Goal: Information Seeking & Learning: Compare options

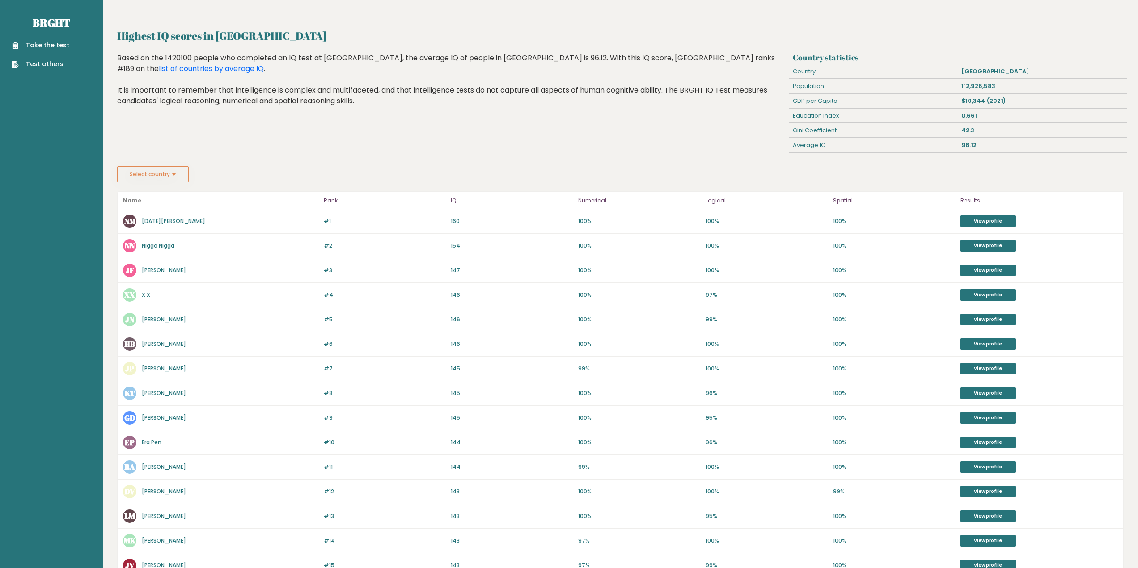
click at [166, 182] on button "Select country" at bounding box center [153, 174] width 72 height 16
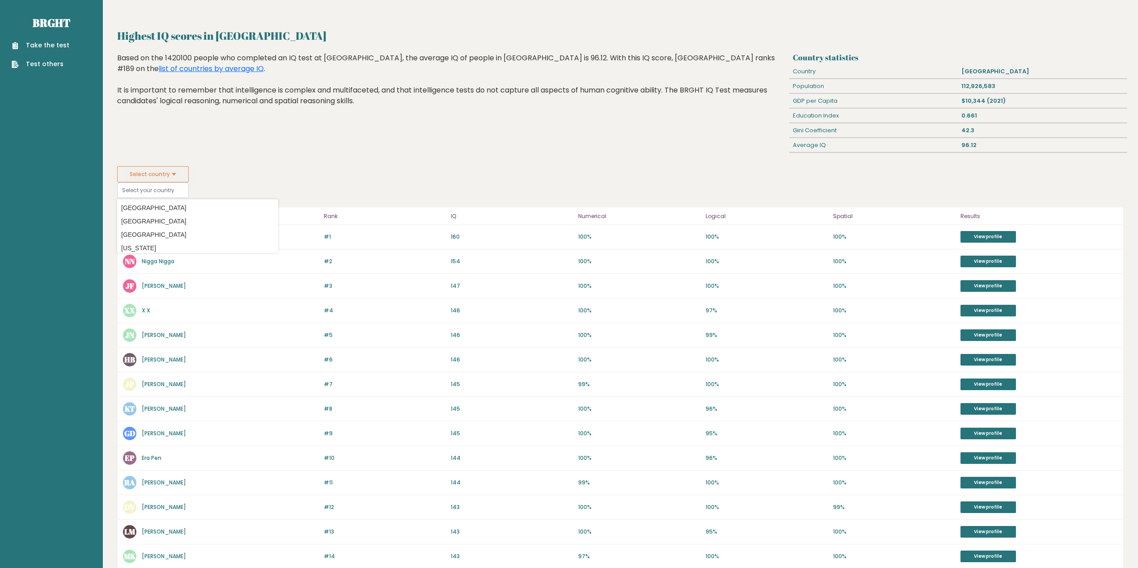
click at [166, 182] on button "Select country" at bounding box center [153, 174] width 72 height 16
click at [189, 219] on option "United States of America" at bounding box center [197, 217] width 156 height 13
type input "United States of America"
click at [250, 164] on div "Highest IQ scores in Philippines Based on the 1420100 people who completed an I…" at bounding box center [451, 110] width 675 height 114
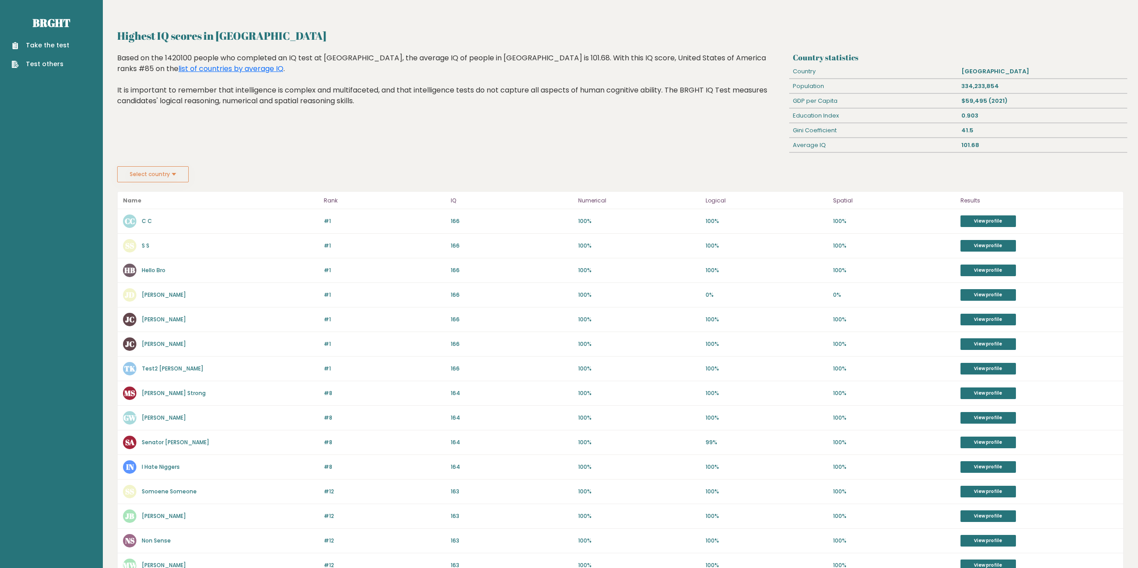
click at [161, 170] on button "Select country" at bounding box center [153, 174] width 72 height 16
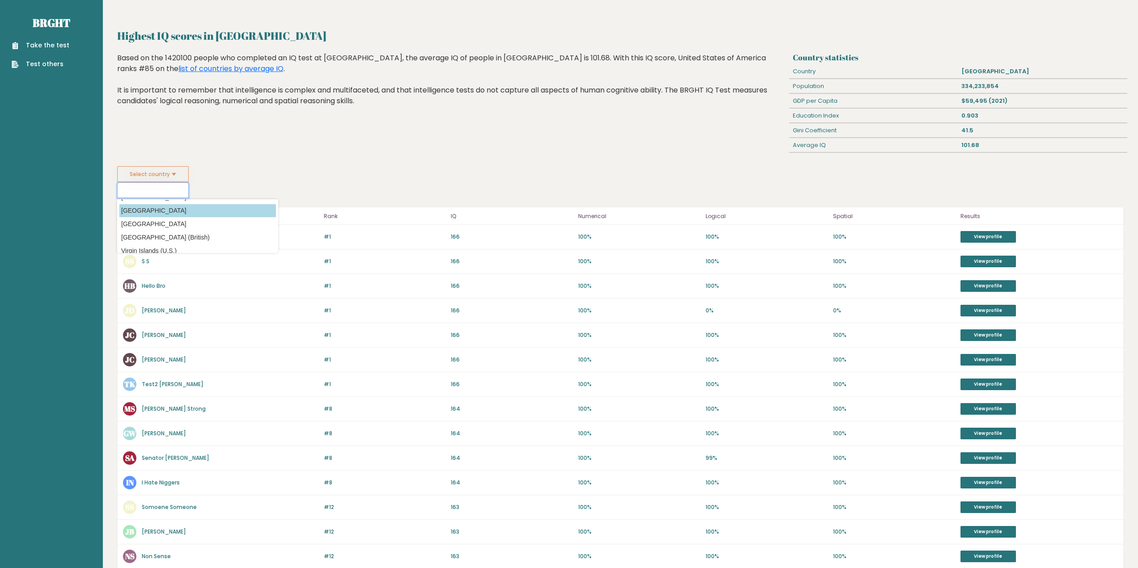
scroll to position [3187, 0]
click at [174, 239] on option "[GEOGRAPHIC_DATA]" at bounding box center [197, 239] width 156 height 13
type input "[GEOGRAPHIC_DATA]"
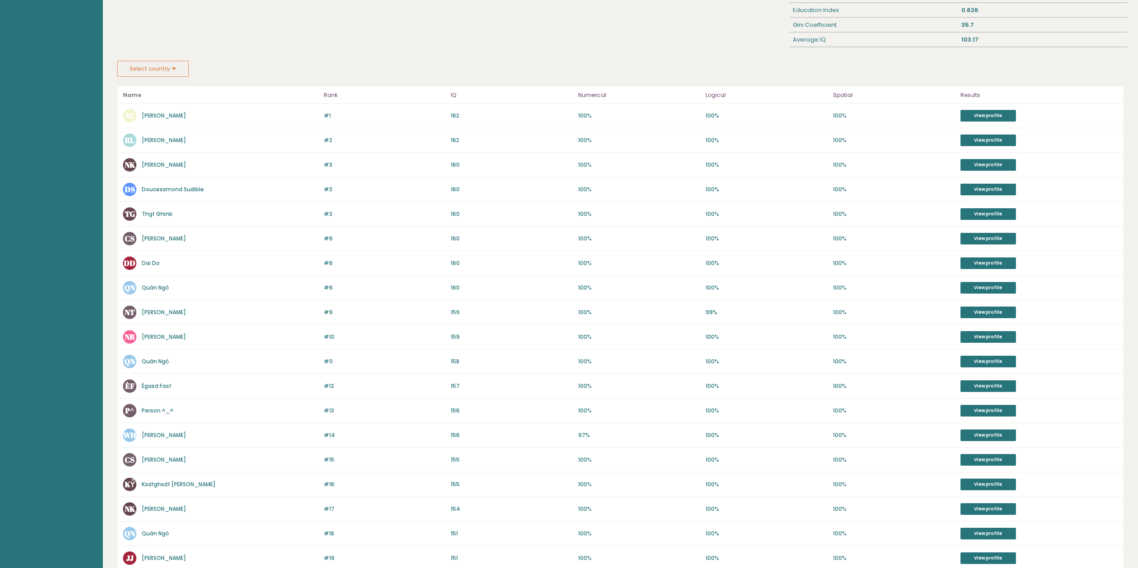
scroll to position [89, 0]
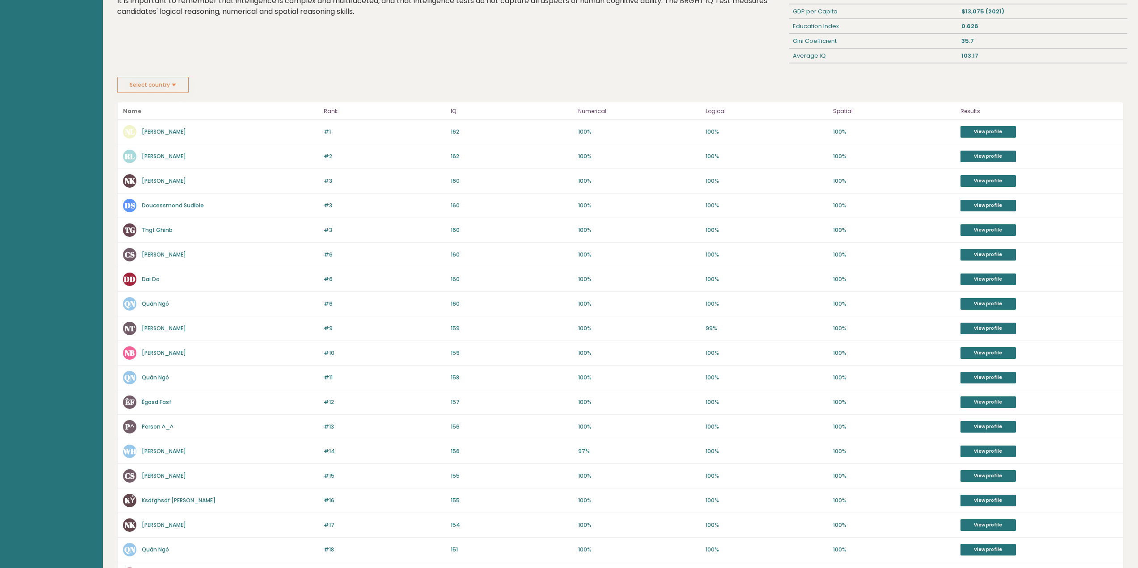
click at [162, 84] on button "Select country" at bounding box center [153, 85] width 72 height 16
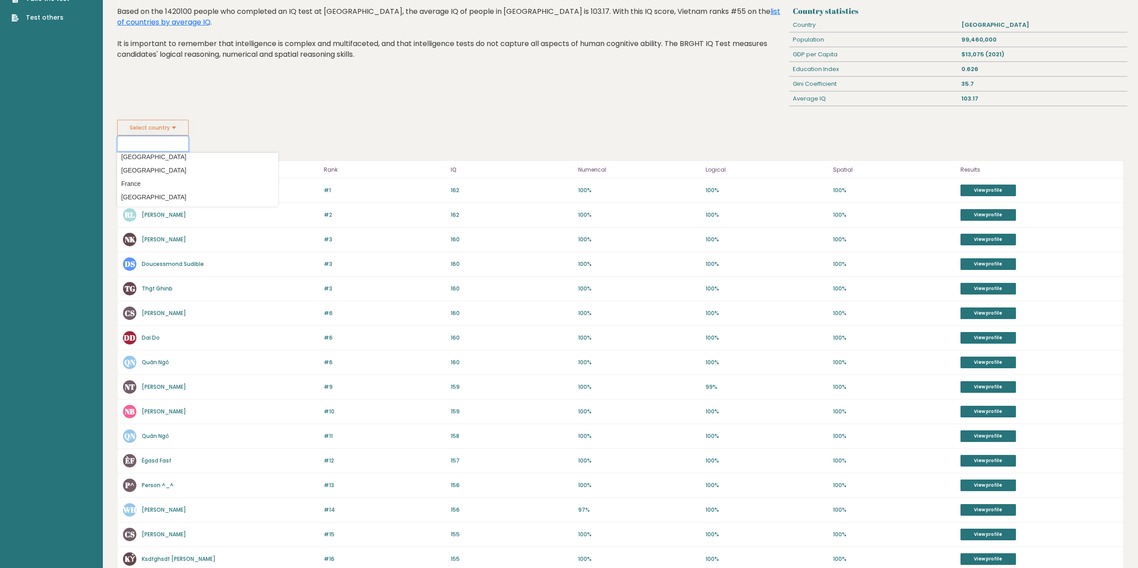
scroll to position [0, 0]
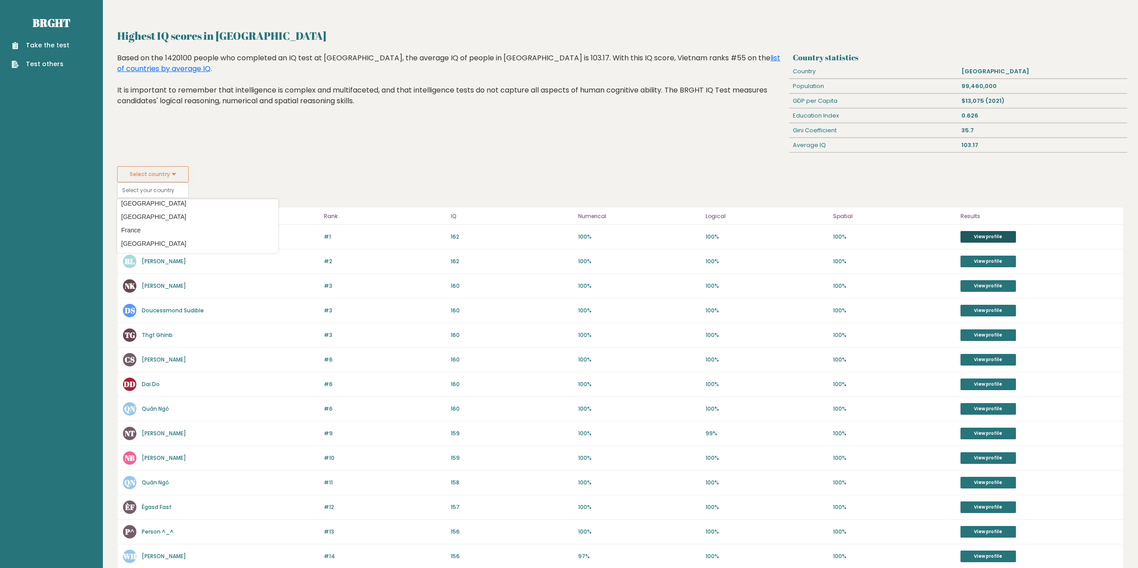
click at [980, 232] on link "View profile" at bounding box center [987, 237] width 55 height 12
click at [167, 248] on option "Philippines" at bounding box center [197, 248] width 156 height 13
type input "Philippines"
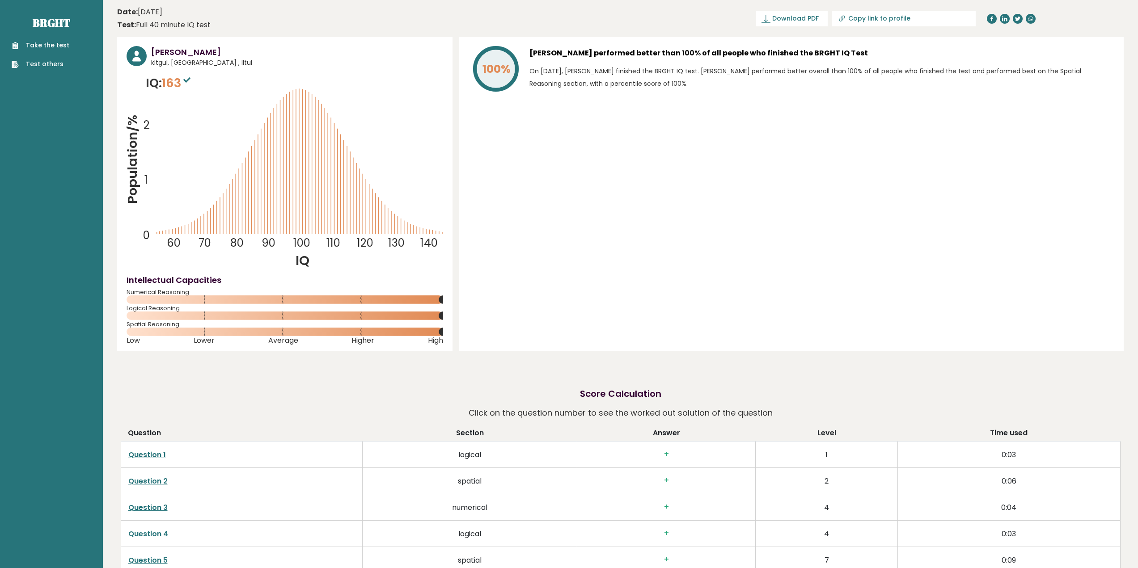
click at [388, 167] on icon "Population/% IQ 0 1 2 60 70 80 90 100 110 120 130 140" at bounding box center [285, 171] width 316 height 195
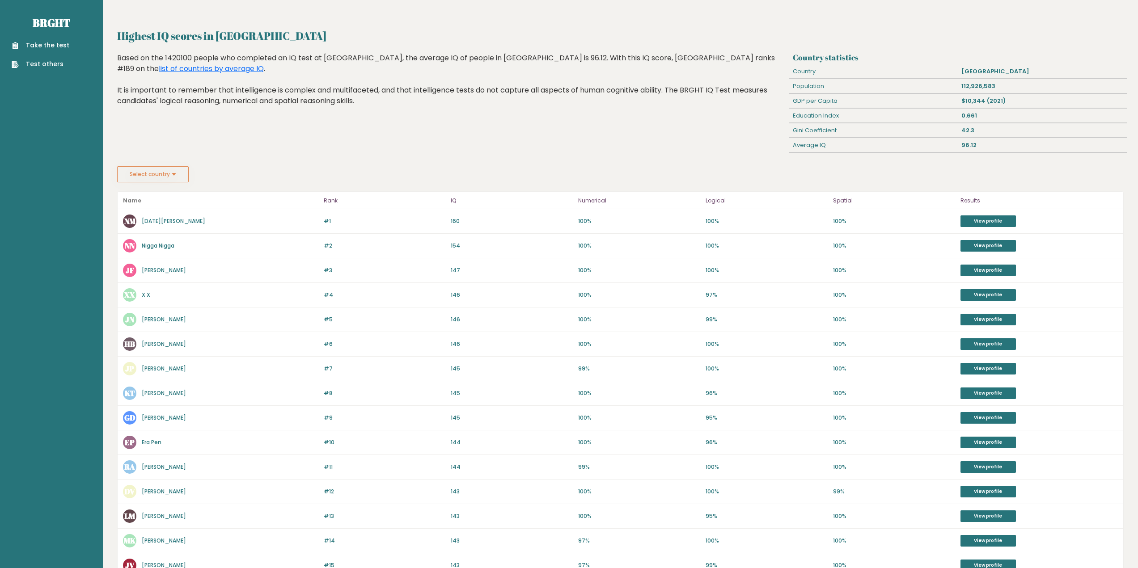
click at [135, 177] on button "Select country" at bounding box center [153, 174] width 72 height 16
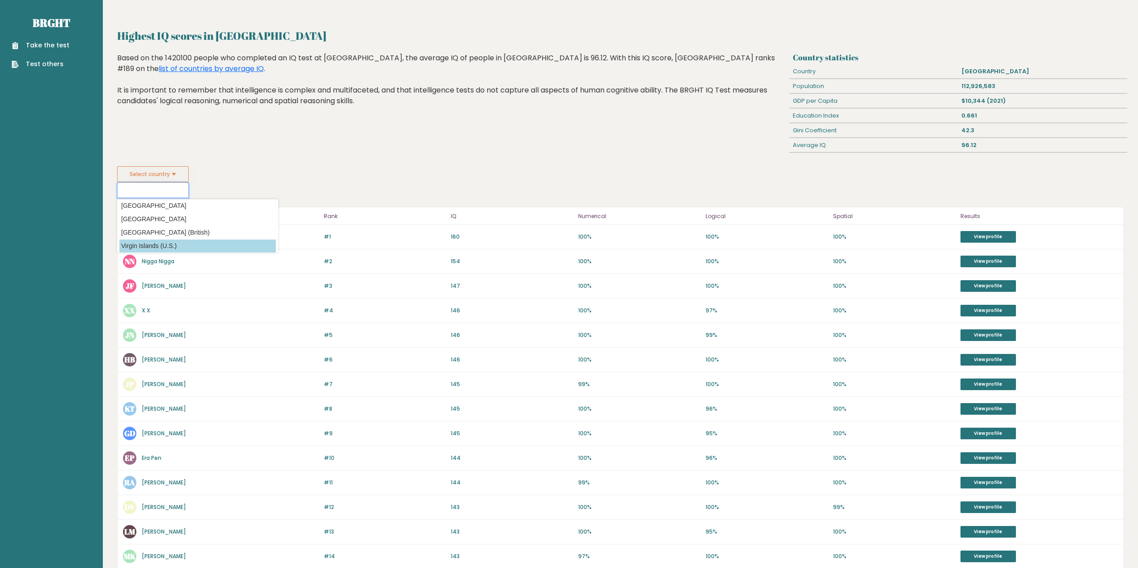
scroll to position [3187, 0]
click at [157, 236] on option "[GEOGRAPHIC_DATA]" at bounding box center [197, 239] width 156 height 13
type input "[GEOGRAPHIC_DATA]"
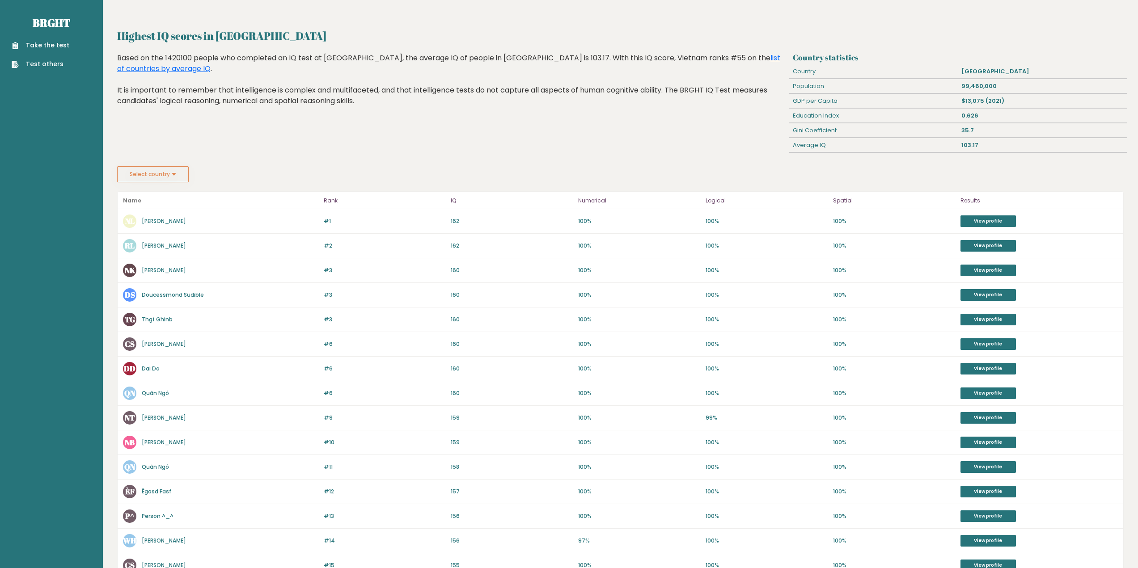
click at [167, 181] on button "Select country" at bounding box center [153, 174] width 72 height 16
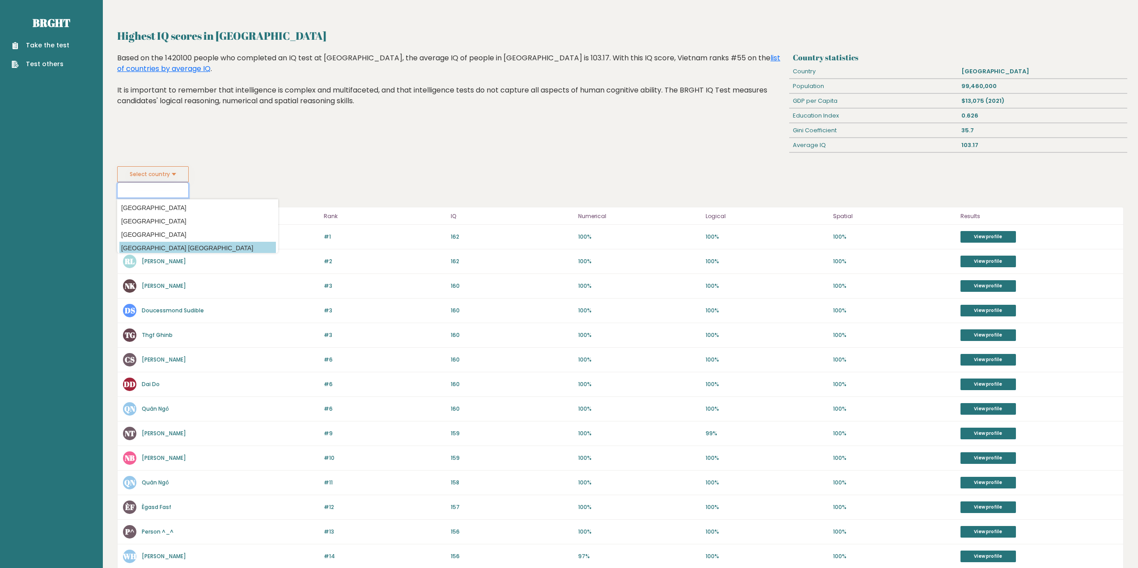
scroll to position [3142, 0]
click at [183, 221] on option "[GEOGRAPHIC_DATA]" at bounding box center [197, 217] width 156 height 13
type input "[GEOGRAPHIC_DATA]"
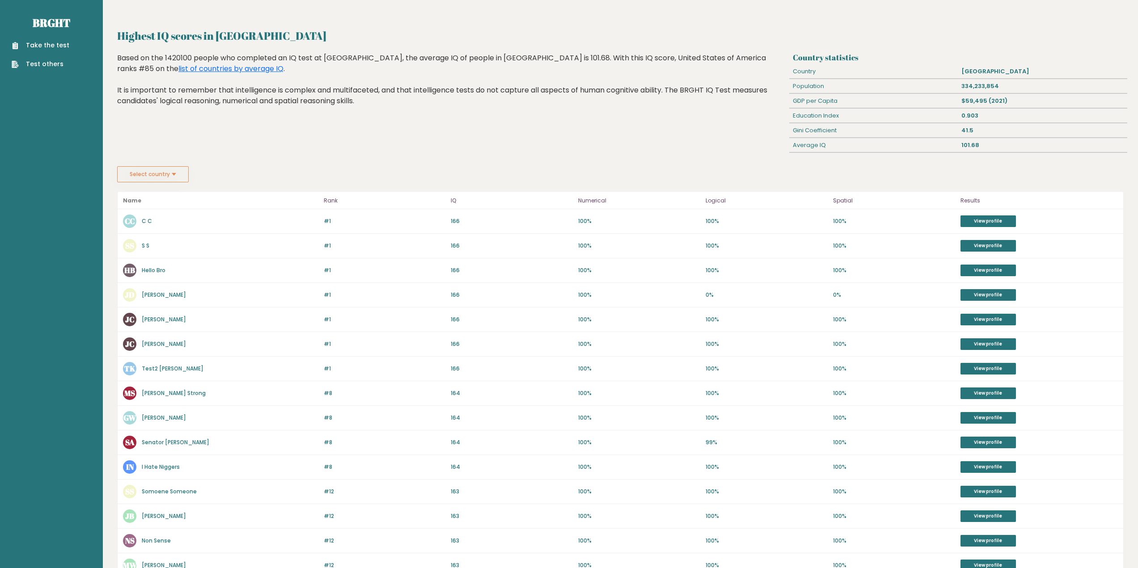
click at [143, 177] on button "Select country" at bounding box center [153, 174] width 72 height 16
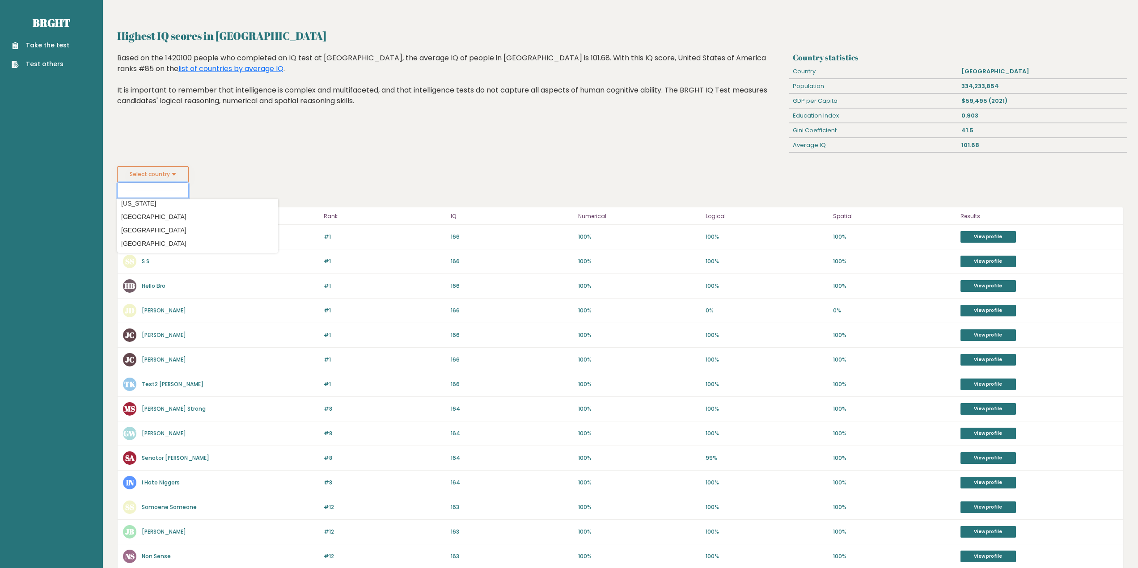
scroll to position [2146, 0]
click at [181, 217] on option "[GEOGRAPHIC_DATA]" at bounding box center [197, 221] width 156 height 13
type input "[GEOGRAPHIC_DATA]"
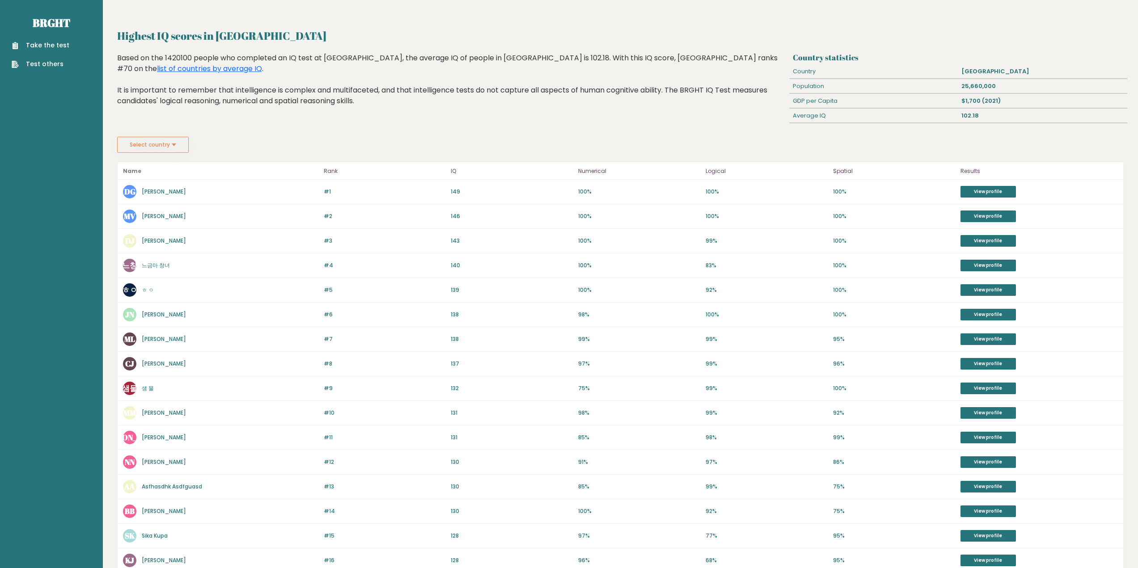
click at [169, 140] on button "Select country" at bounding box center [153, 145] width 72 height 16
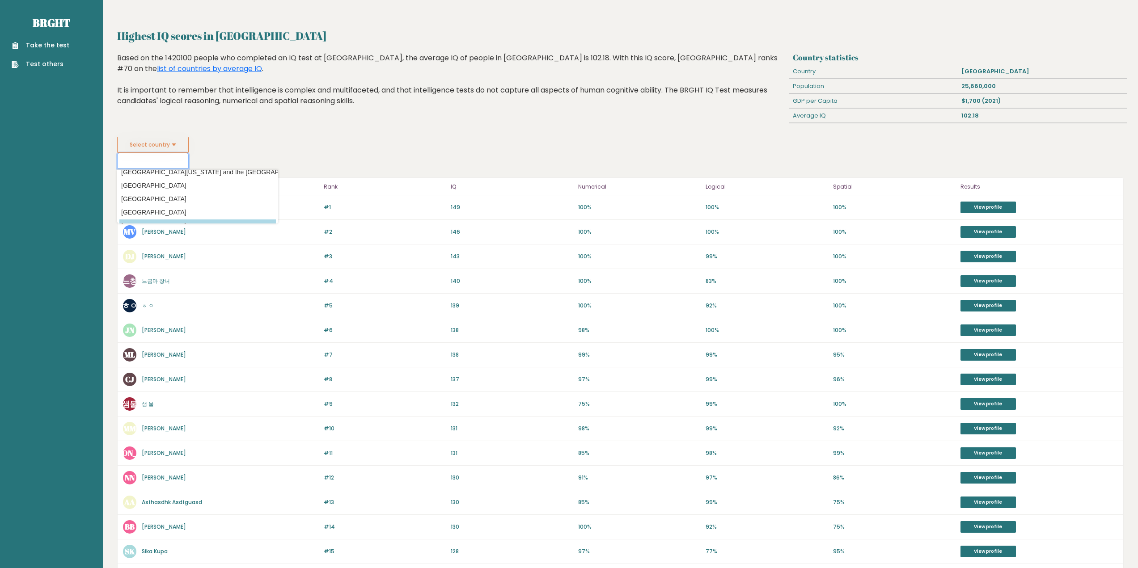
scroll to position [2771, 0]
click at [178, 175] on option "[GEOGRAPHIC_DATA]" at bounding box center [197, 169] width 156 height 13
type input "[GEOGRAPHIC_DATA]"
